Goal: Task Accomplishment & Management: Use online tool/utility

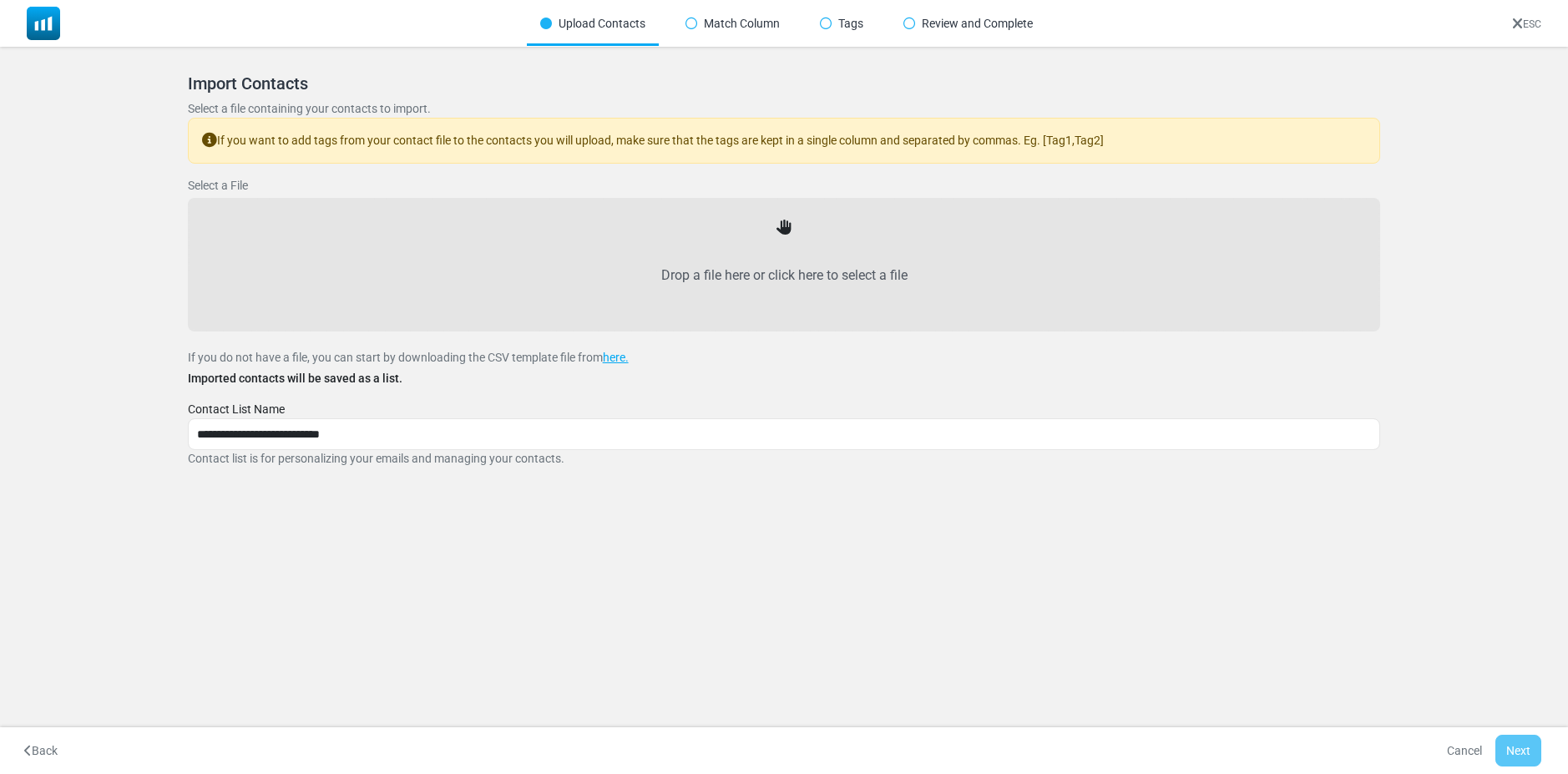
click at [789, 277] on label "Drop a file here or click here to select a file" at bounding box center [784, 276] width 1156 height 74
click at [0, 0] on input "Drop a file here or click here to select a file" at bounding box center [0, 0] width 0 height 0
click at [621, 364] on link "here." at bounding box center [616, 358] width 26 height 13
click at [546, 179] on div "**********" at bounding box center [784, 271] width 1193 height 394
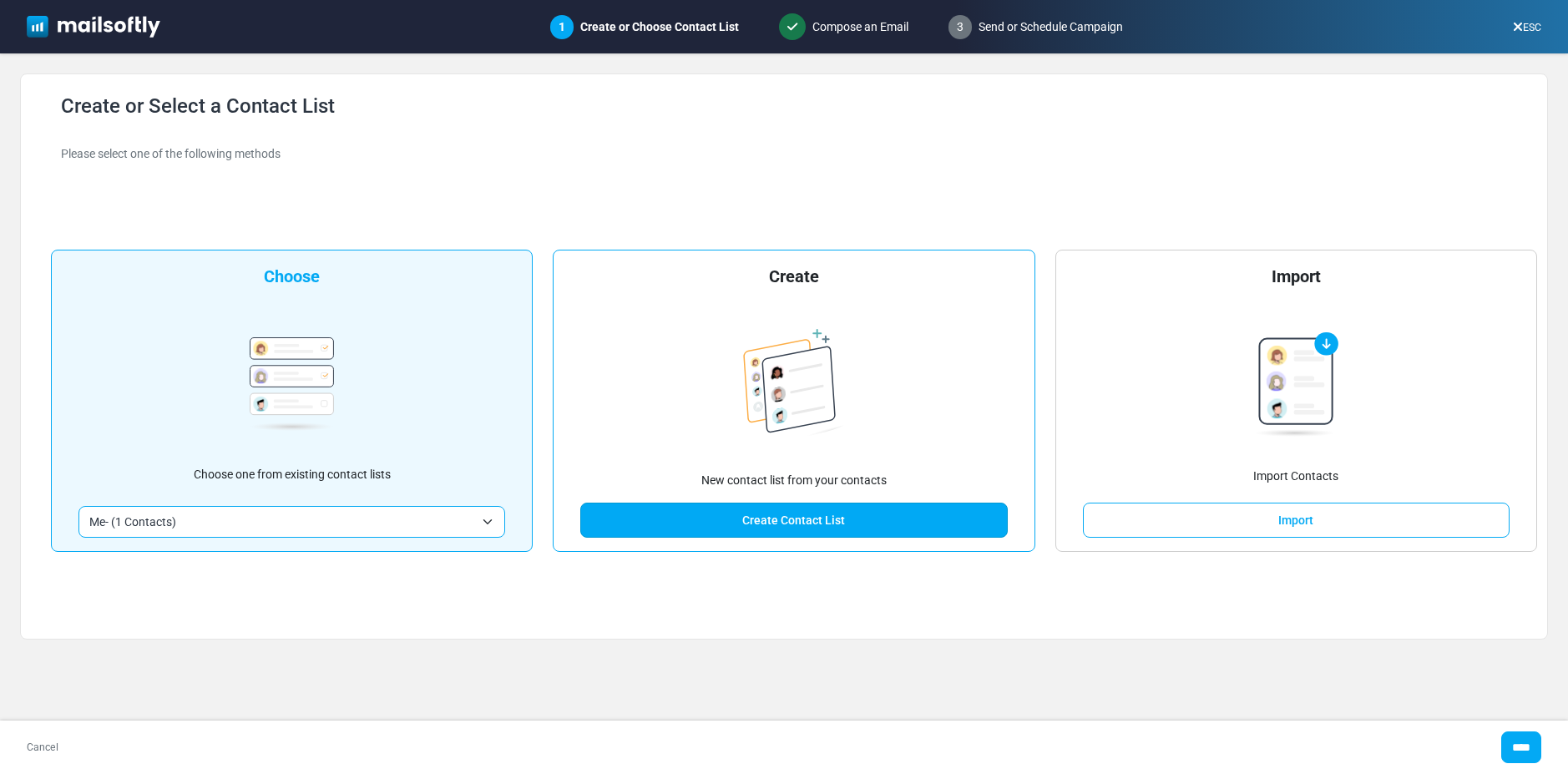
click at [801, 538] on link "Create Contact List" at bounding box center [793, 520] width 426 height 35
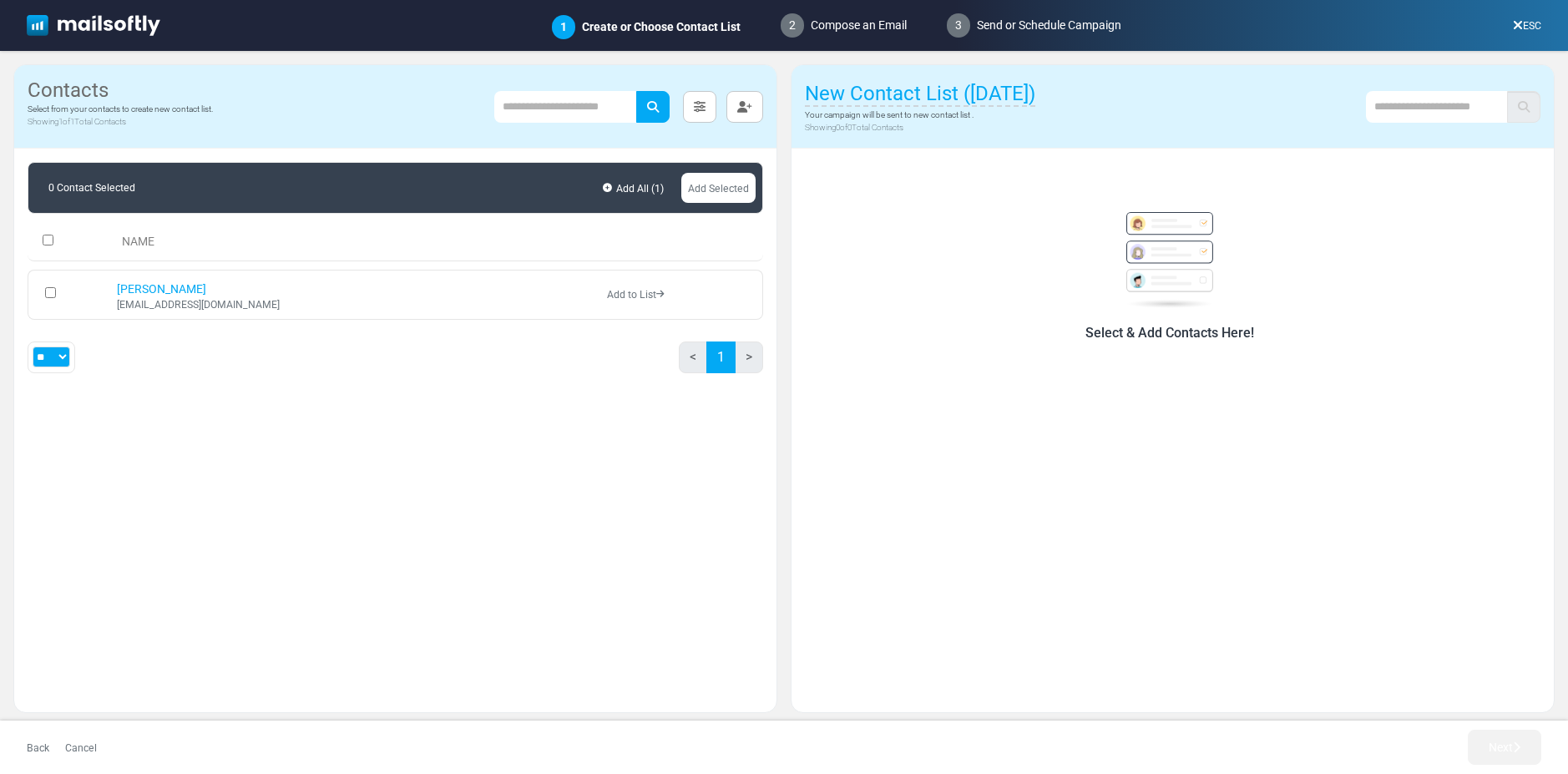
click at [1183, 355] on div "Select & Add Contacts Here!" at bounding box center [1173, 251] width 762 height 206
click at [1186, 341] on h6 "Select & Add Contacts Here!" at bounding box center [1169, 333] width 695 height 16
click at [1186, 289] on img at bounding box center [1169, 260] width 107 height 96
click at [1187, 276] on img at bounding box center [1169, 260] width 107 height 96
click at [978, 97] on span "New Contact List ([DATE])" at bounding box center [920, 95] width 230 height 25
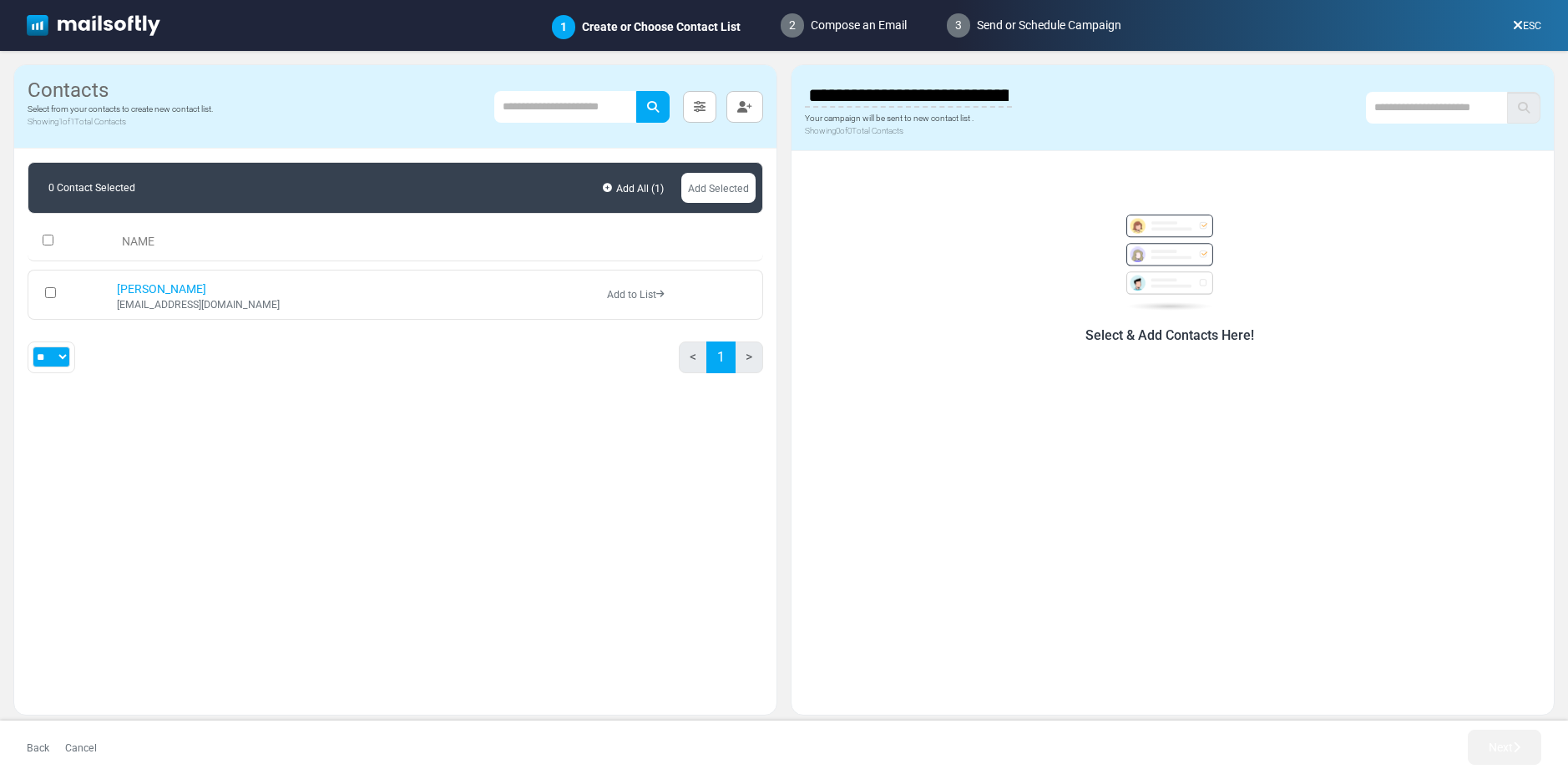
click at [981, 106] on input "**********" at bounding box center [908, 95] width 207 height 34
click at [982, 137] on p "Showing 0 of 0 Total Contacts" at bounding box center [908, 130] width 207 height 13
click at [1162, 399] on div "Select & Add Contacts Here!" at bounding box center [1173, 423] width 762 height 550
drag, startPoint x: 1162, startPoint y: 399, endPoint x: 1082, endPoint y: 321, distance: 111.7
click at [1082, 321] on div "Select & Add Contacts Here!" at bounding box center [1169, 268] width 715 height 152
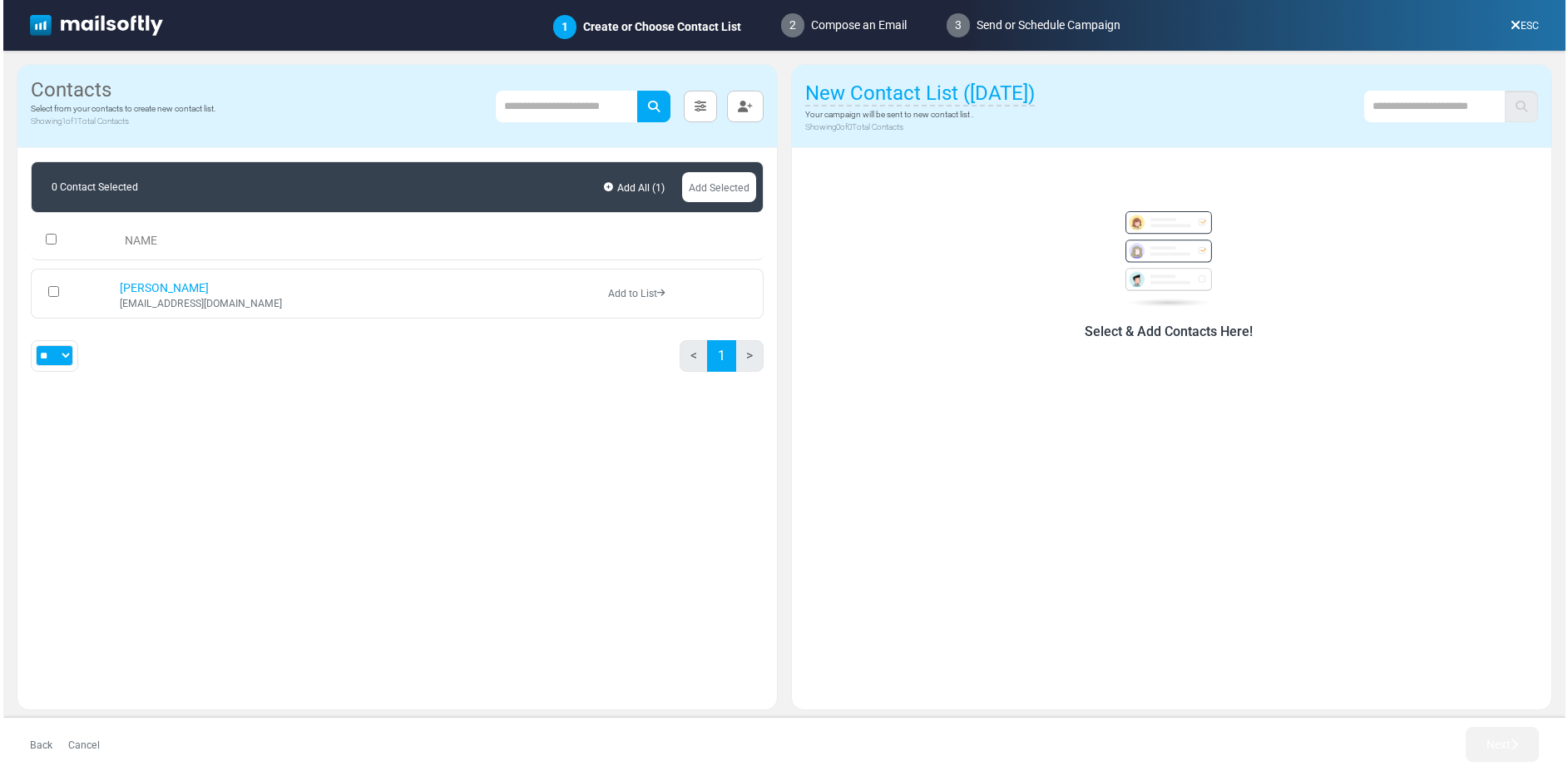
scroll to position [2, 0]
click at [747, 113] on icon "button" at bounding box center [742, 107] width 15 height 12
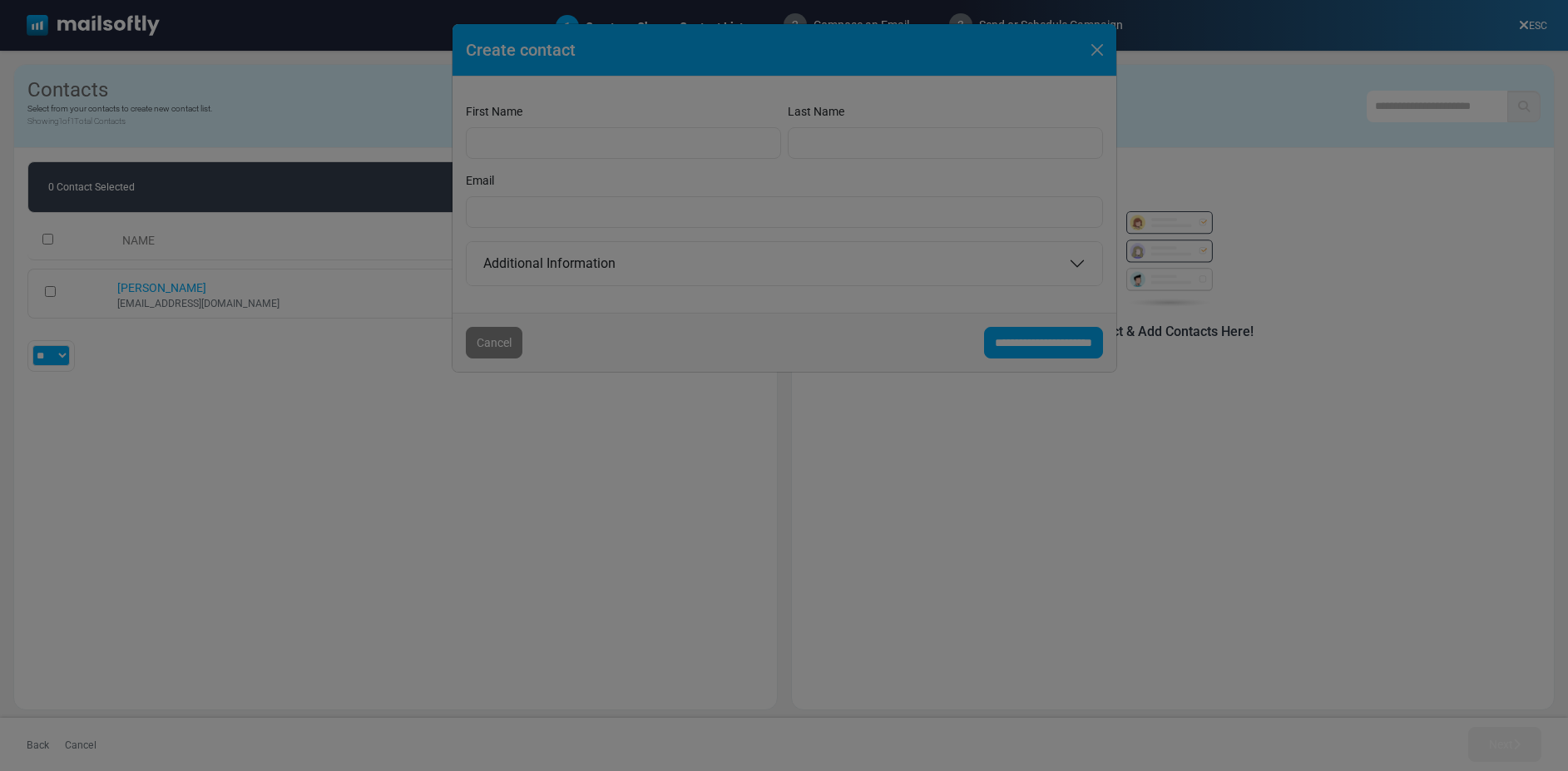
click at [688, 144] on div at bounding box center [784, 386] width 1568 height 771
click at [1263, 529] on div at bounding box center [784, 386] width 1568 height 771
click at [994, 355] on div at bounding box center [784, 386] width 1568 height 771
click at [938, 224] on div at bounding box center [784, 386] width 1568 height 771
click at [967, 599] on div at bounding box center [784, 386] width 1568 height 771
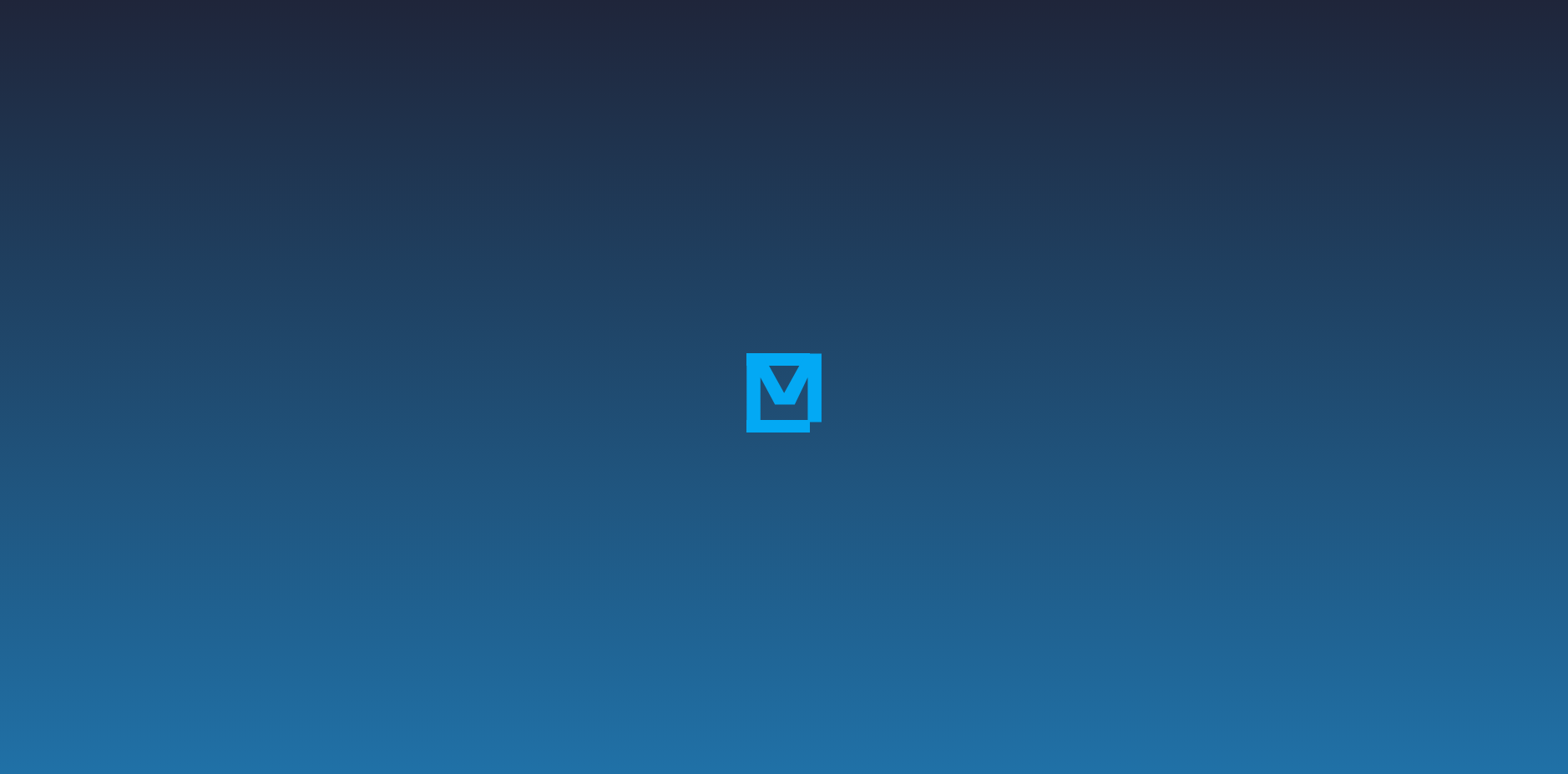
scroll to position [2, 0]
